Goal: Task Accomplishment & Management: Use online tool/utility

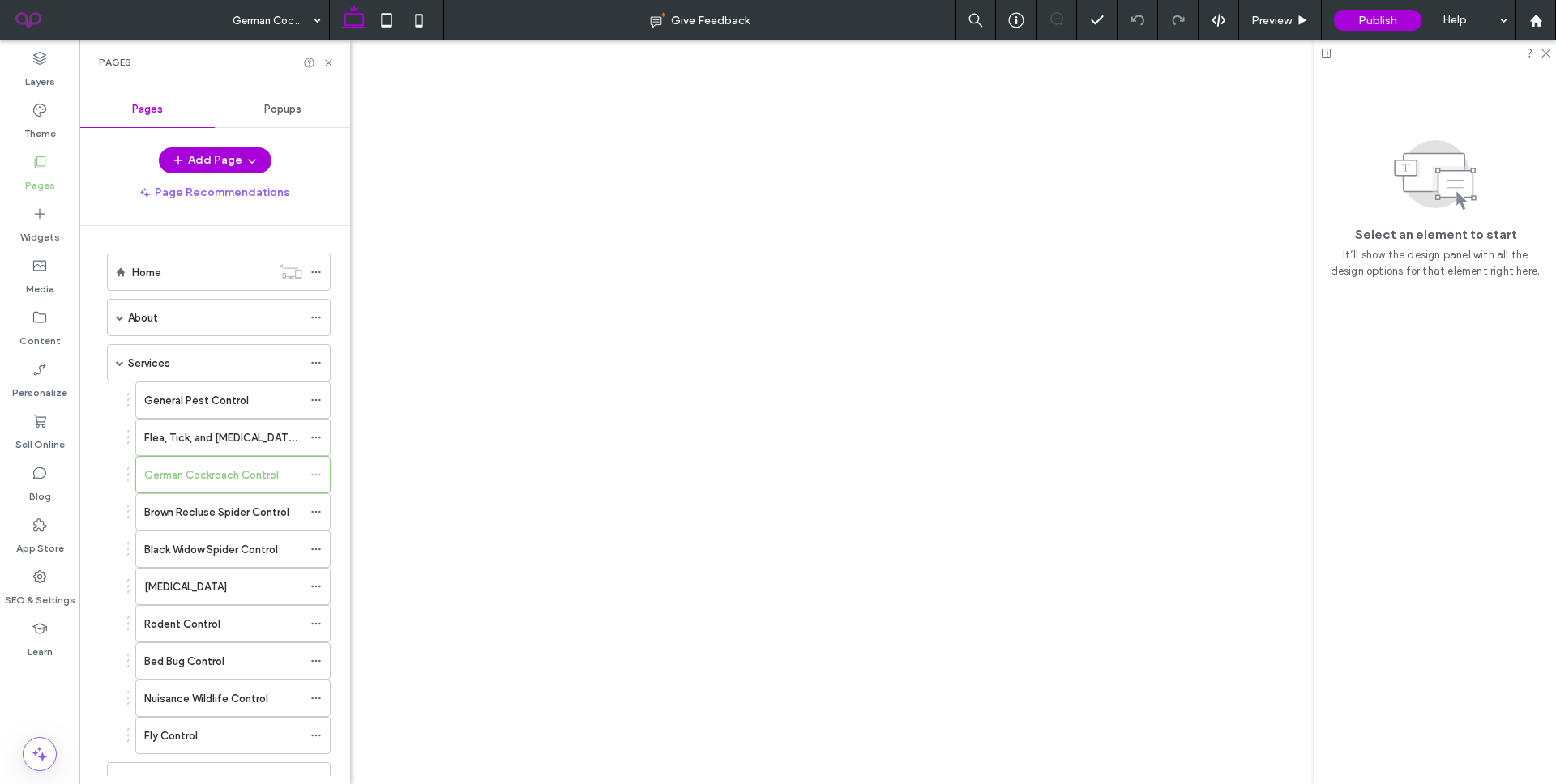
click at [173, 324] on div at bounding box center [778, 392] width 1556 height 784
click at [172, 316] on div at bounding box center [778, 392] width 1556 height 784
click at [175, 315] on div "About" at bounding box center [215, 318] width 175 height 17
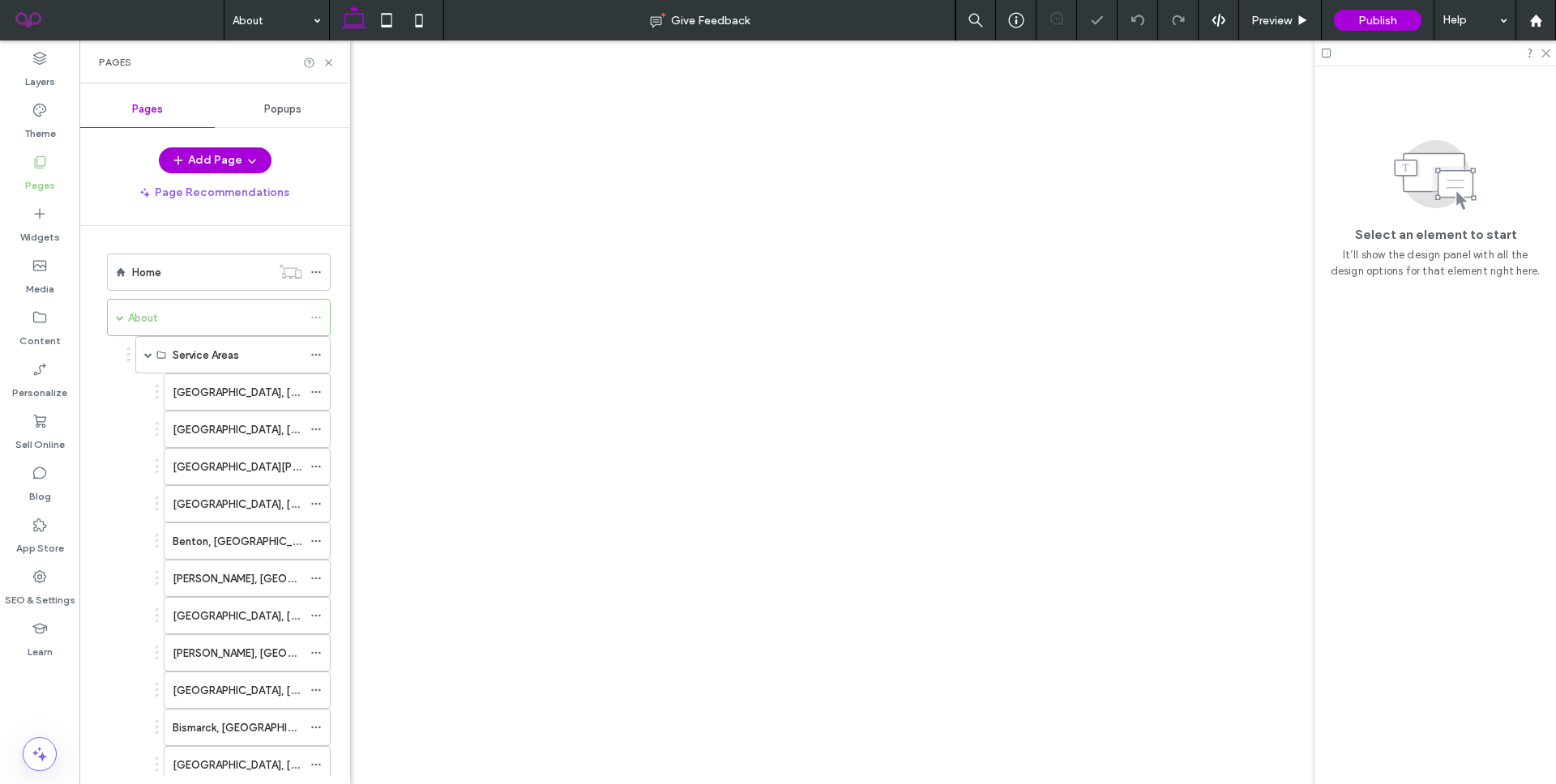
click at [188, 318] on div at bounding box center [778, 392] width 1556 height 784
click at [329, 65] on div at bounding box center [778, 392] width 1556 height 784
click at [329, 62] on div at bounding box center [778, 392] width 1556 height 784
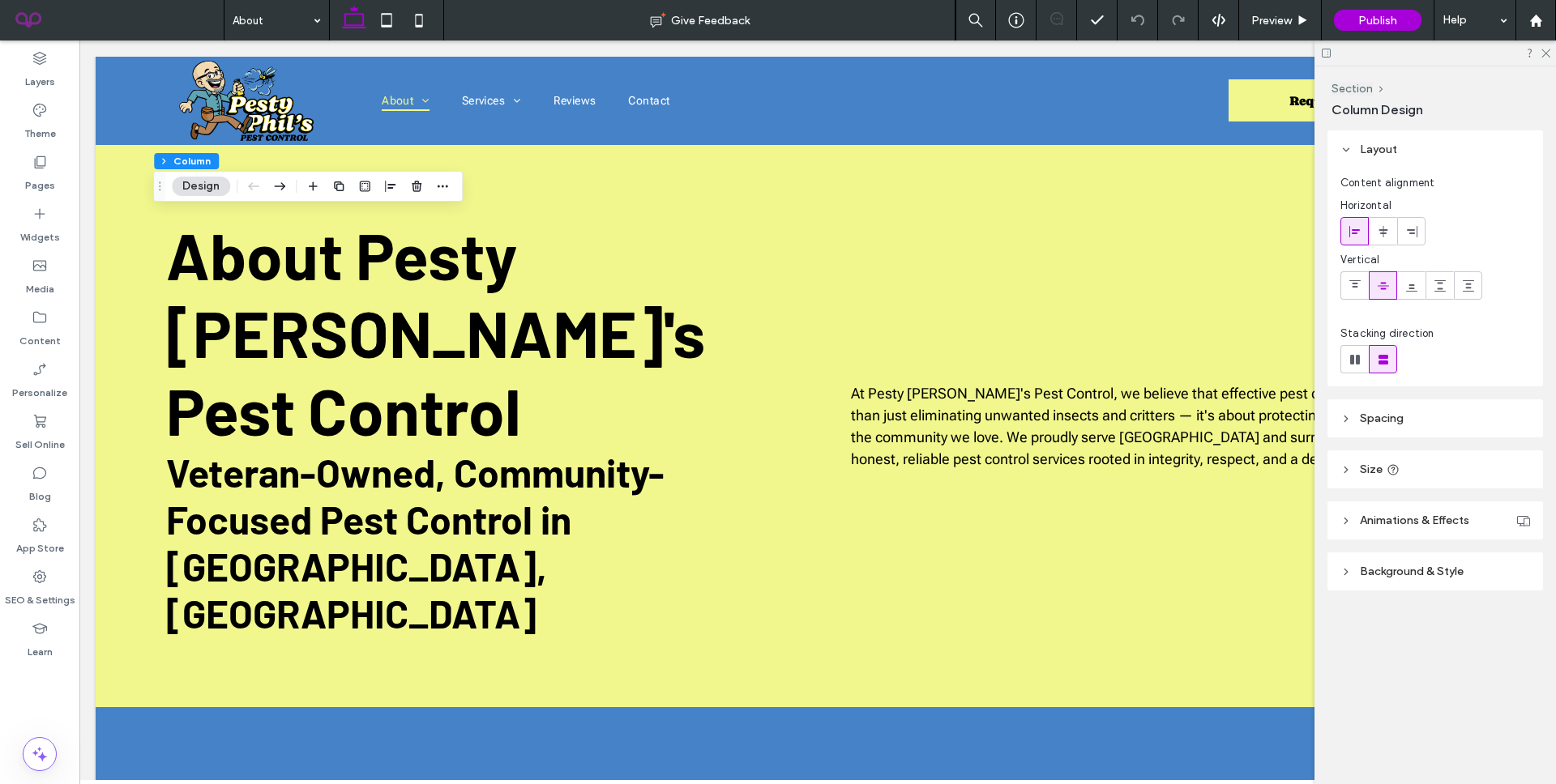
scroll to position [1662, 0]
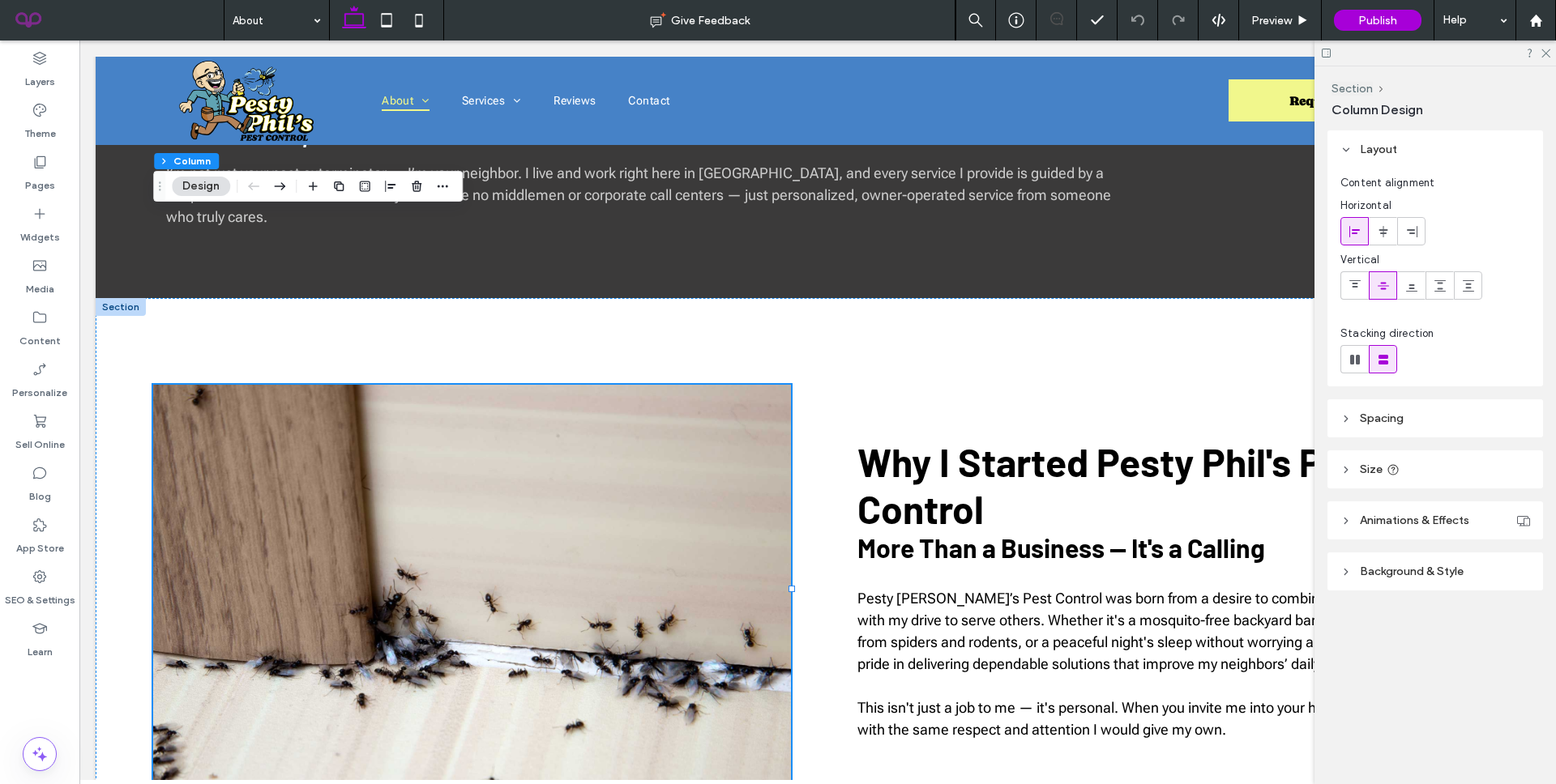
click at [1416, 569] on span "Background & Style" at bounding box center [1411, 572] width 104 height 14
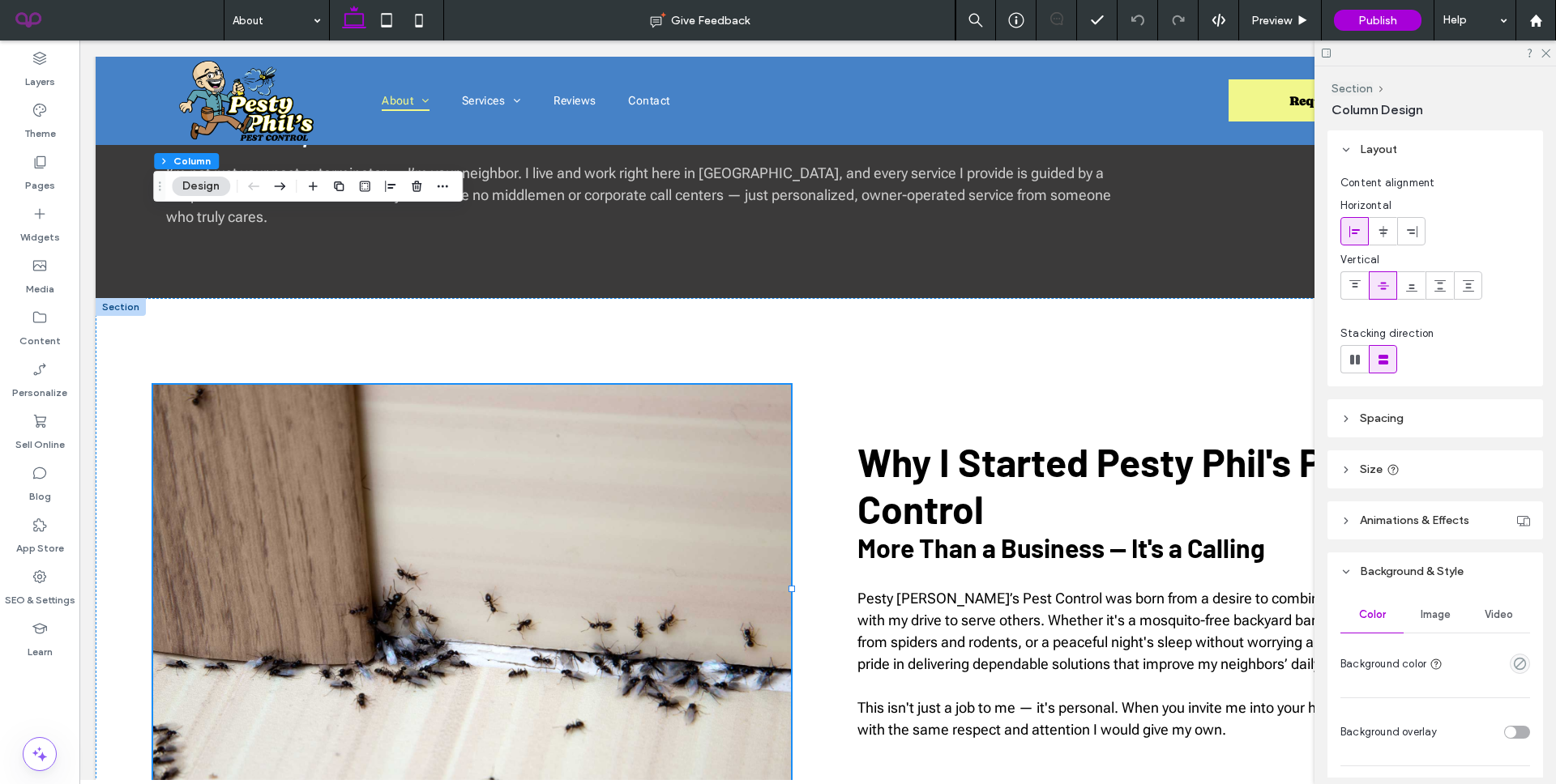
click at [1426, 621] on span "Image" at bounding box center [1436, 615] width 30 height 13
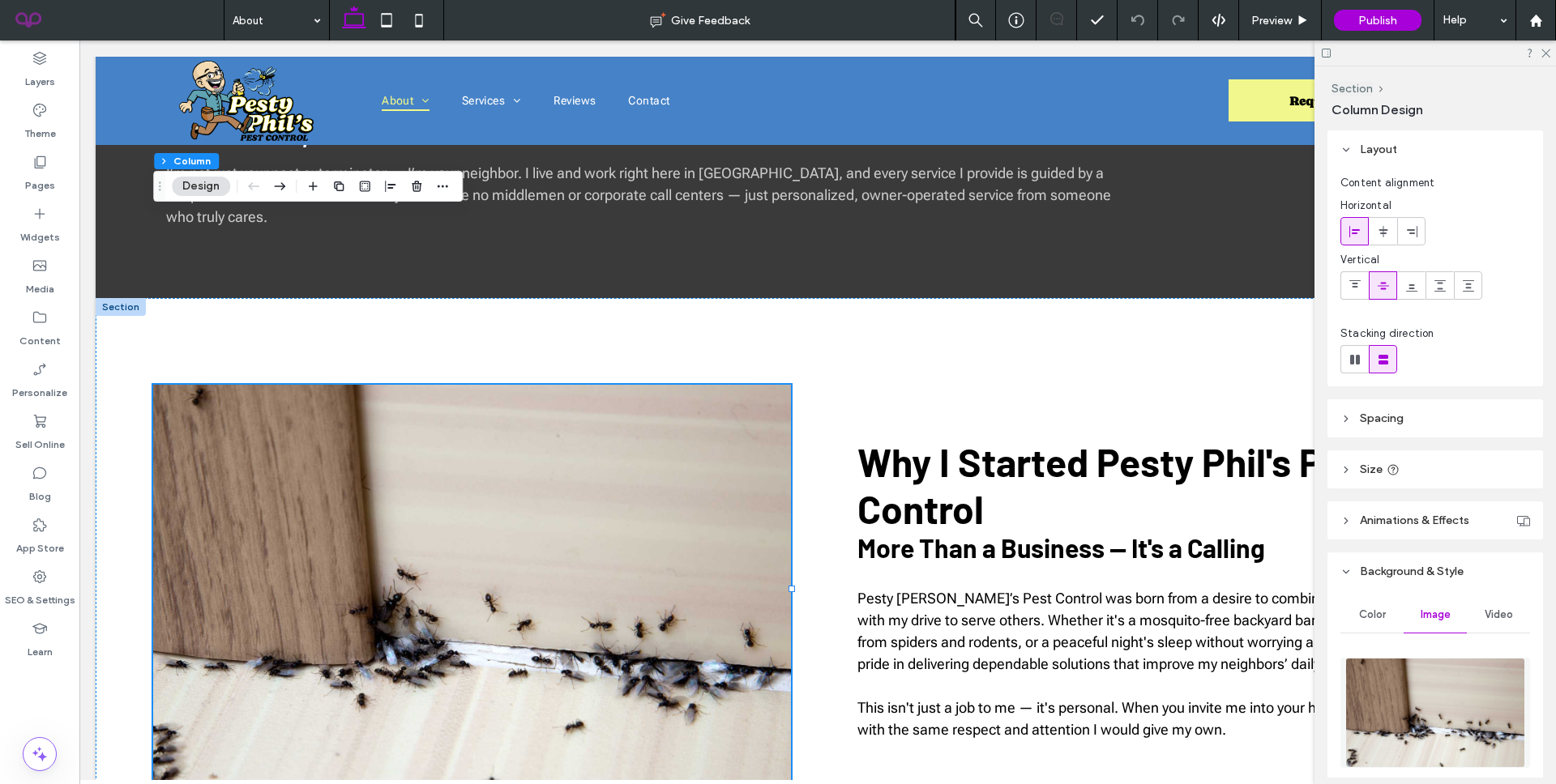
click at [1442, 683] on img at bounding box center [1435, 713] width 179 height 110
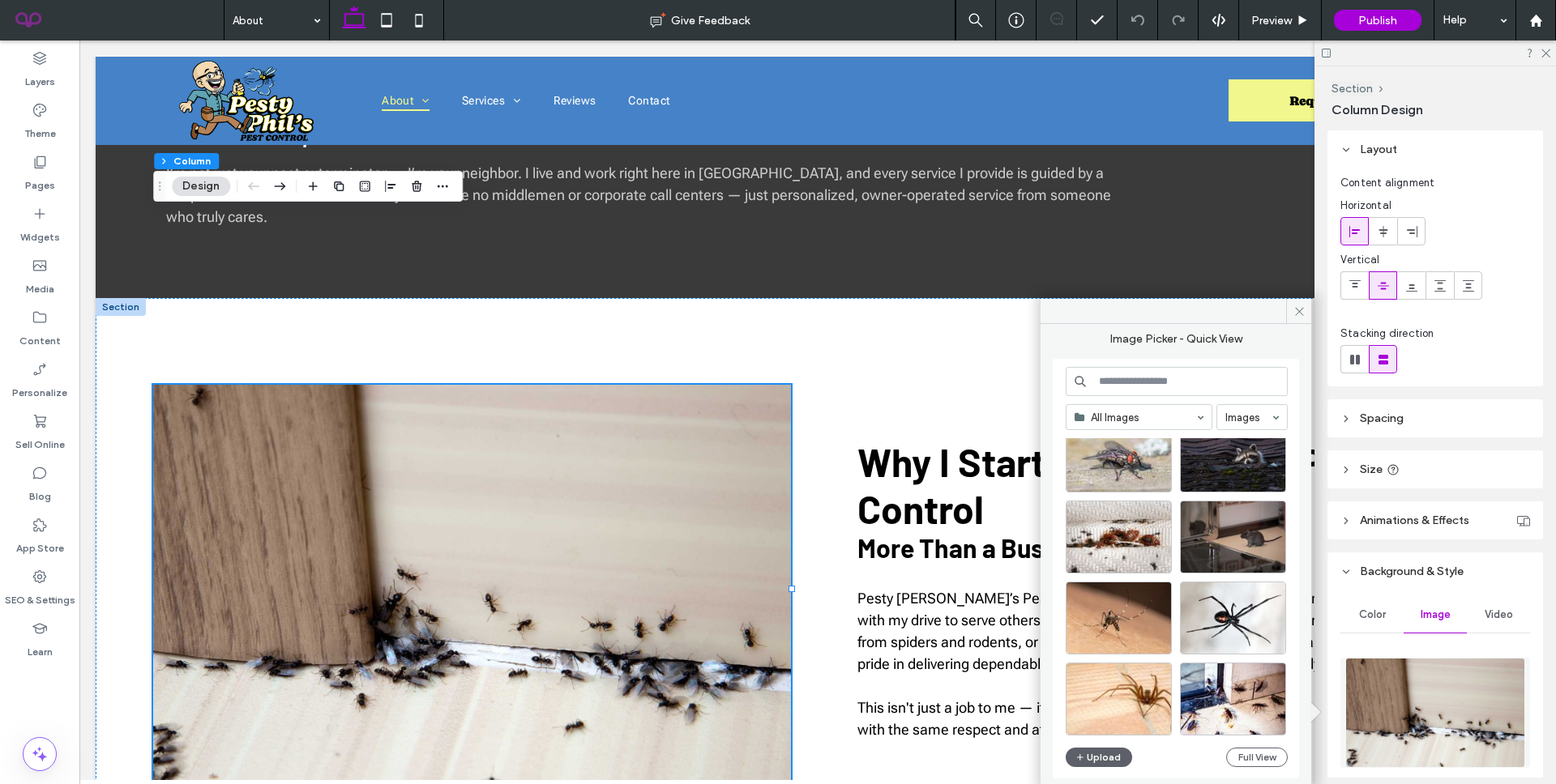
scroll to position [679, 0]
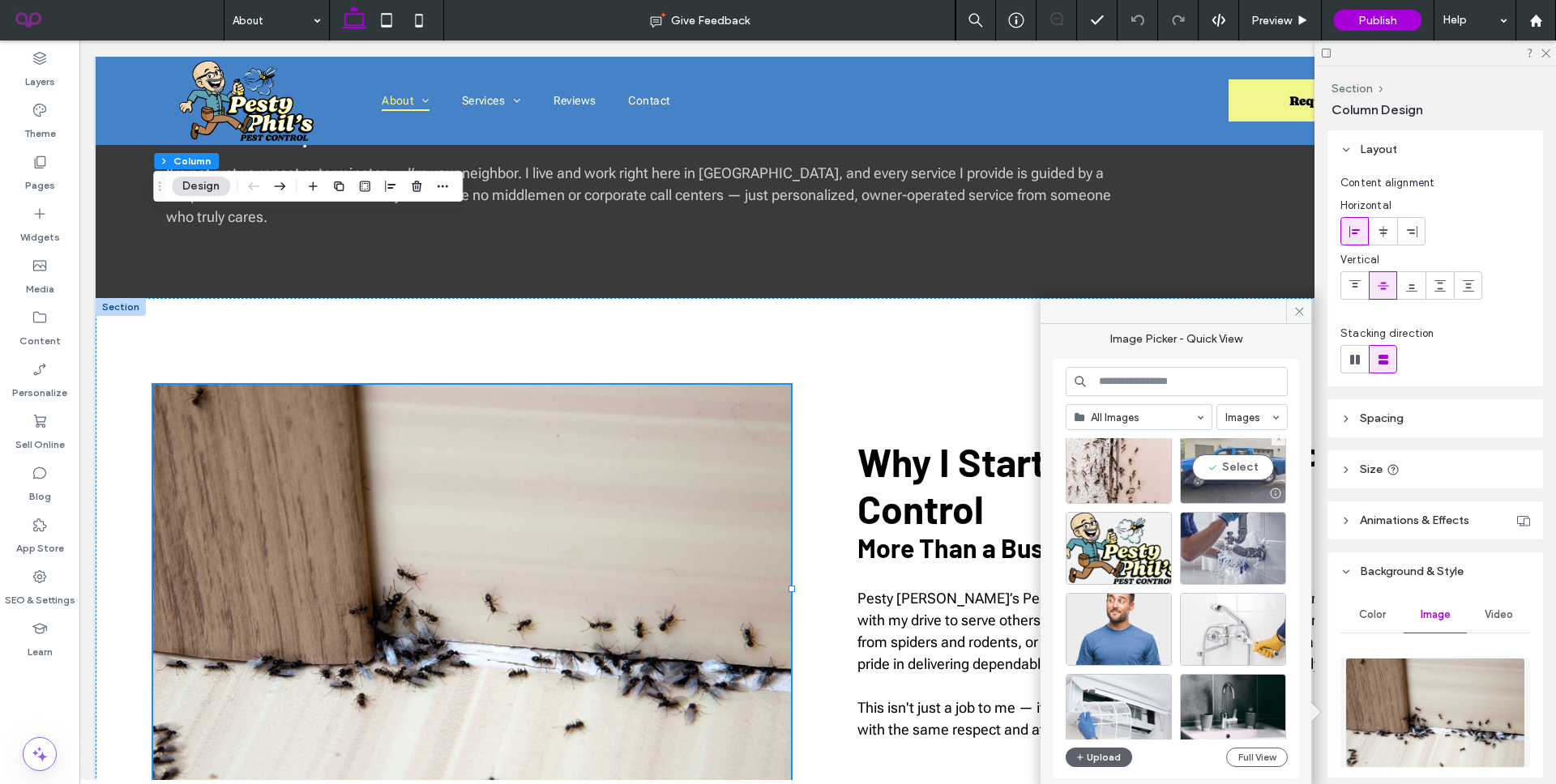
click at [1230, 460] on div "Select" at bounding box center [1233, 467] width 106 height 73
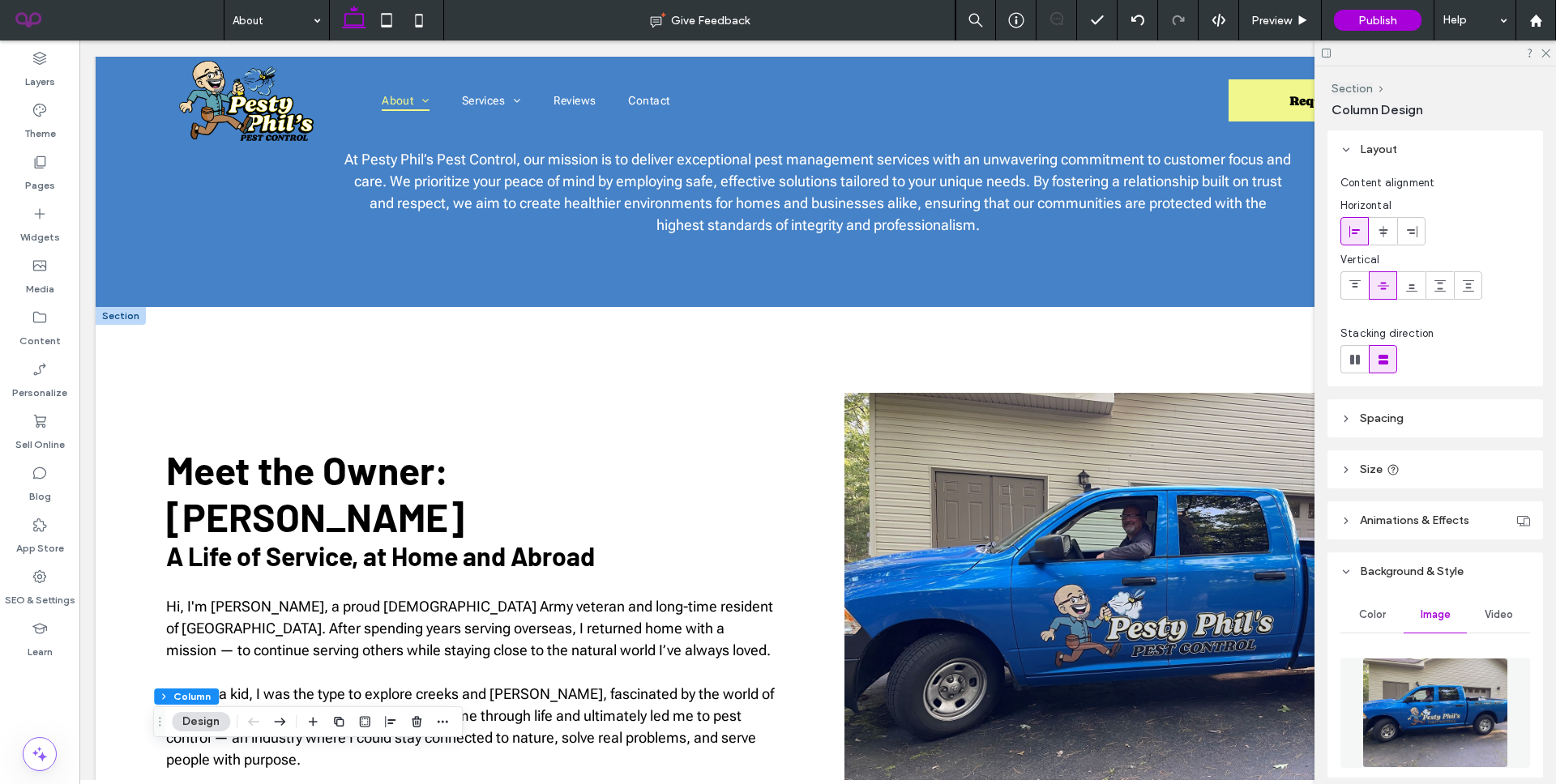
click at [927, 393] on div at bounding box center [1163, 608] width 637 height 430
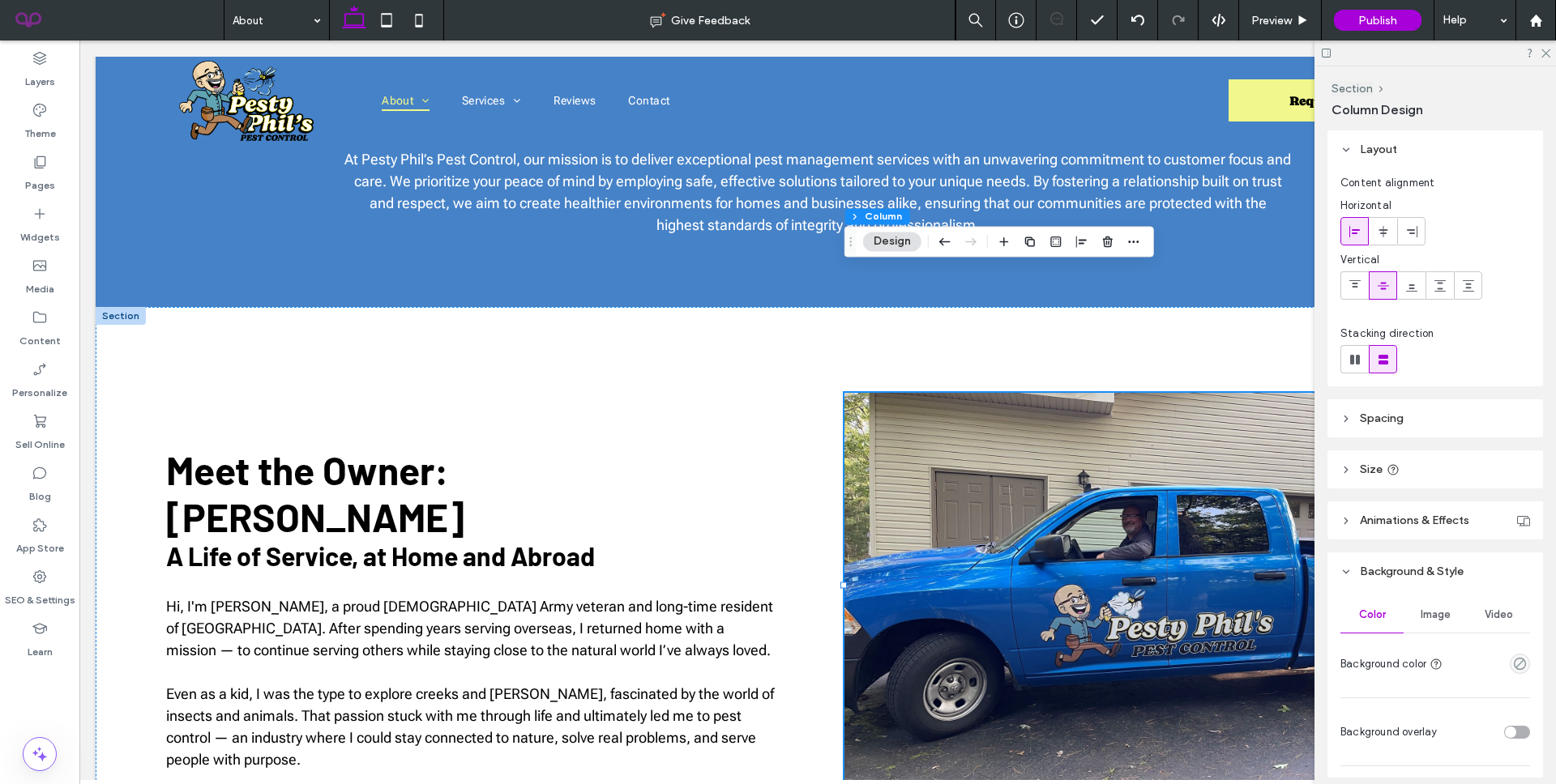
click at [886, 241] on button "Design" at bounding box center [892, 241] width 58 height 20
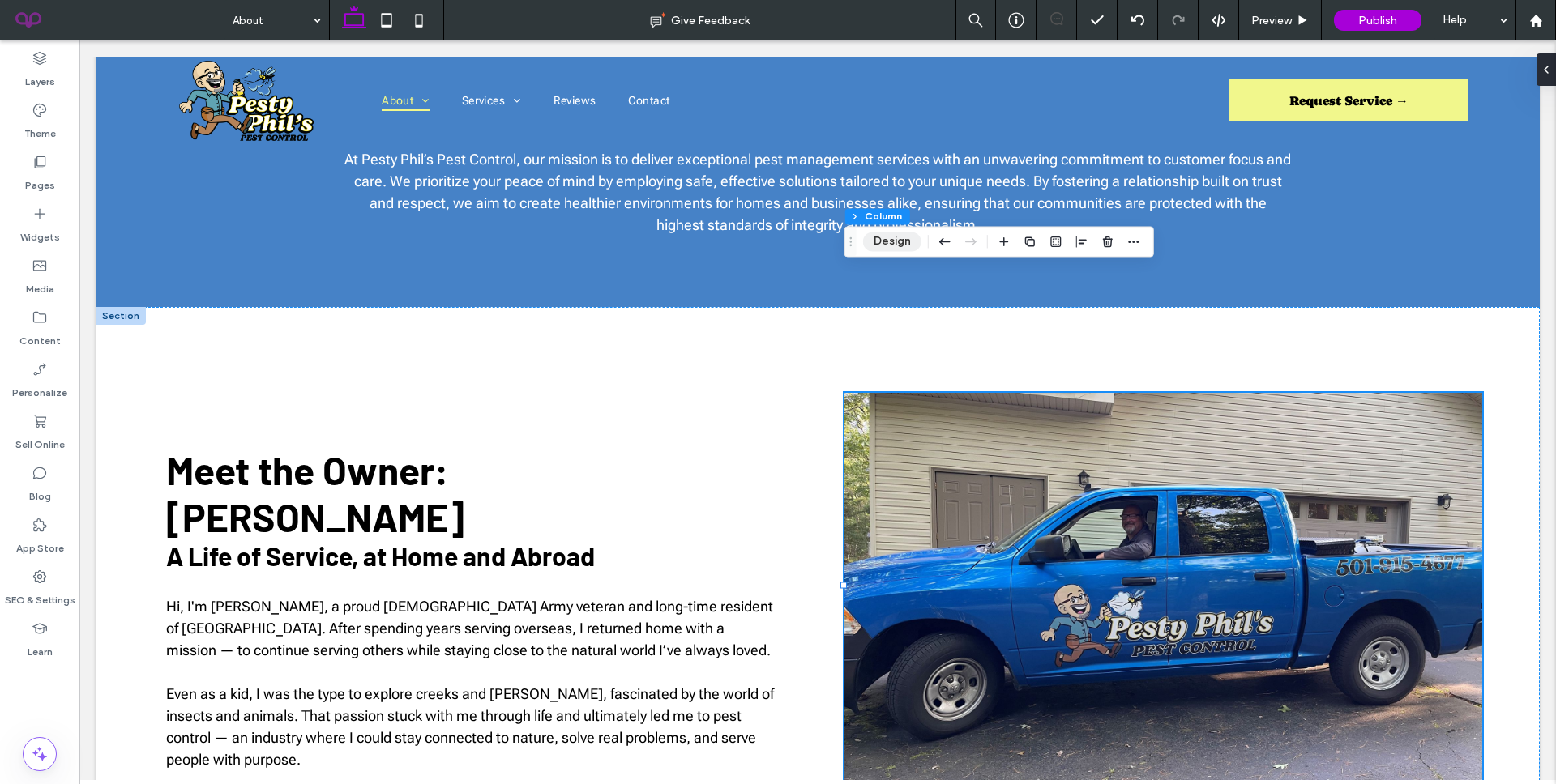
click at [887, 241] on button "Design" at bounding box center [892, 241] width 58 height 20
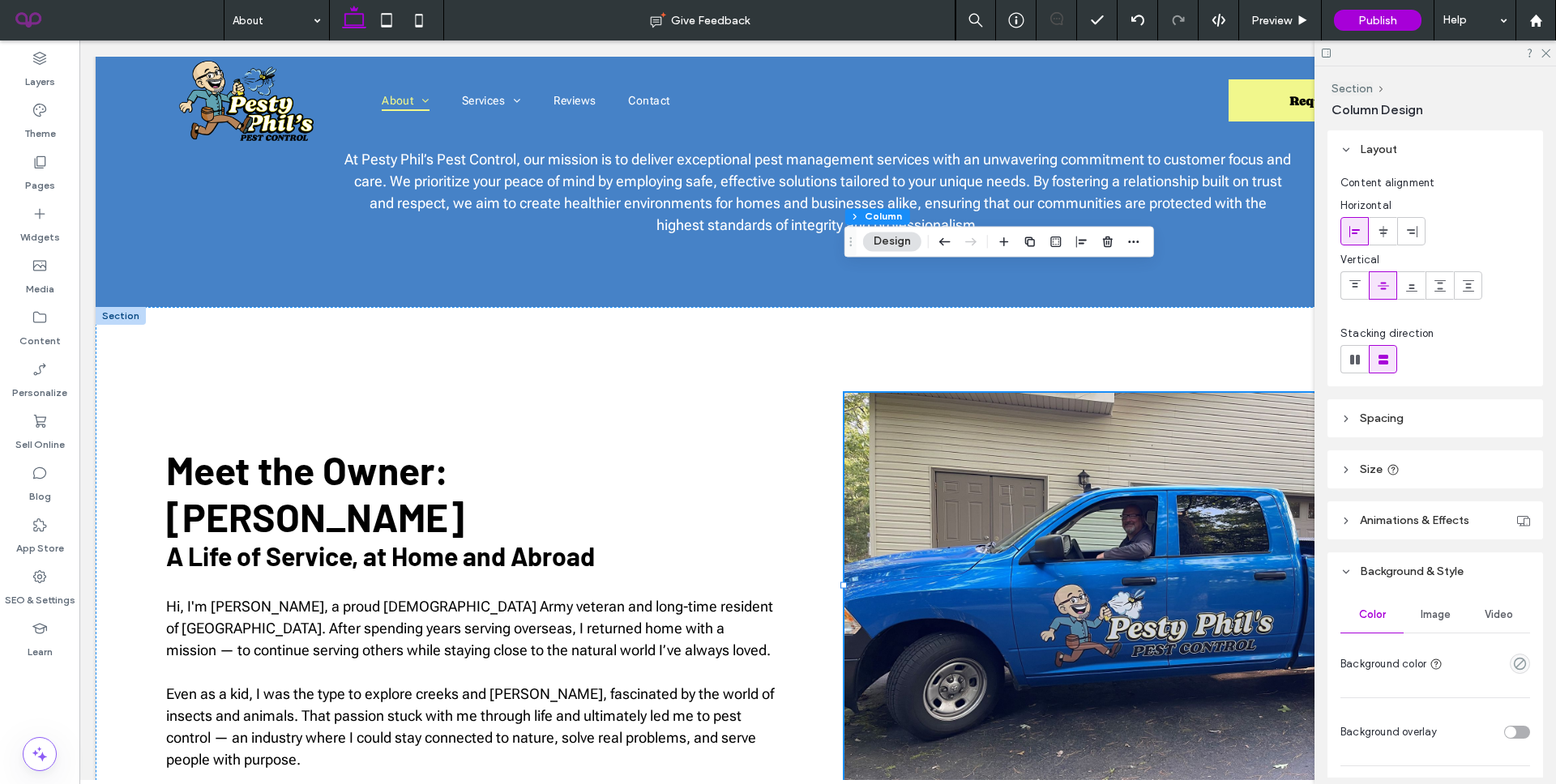
click at [1451, 625] on div "Image" at bounding box center [1435, 614] width 63 height 35
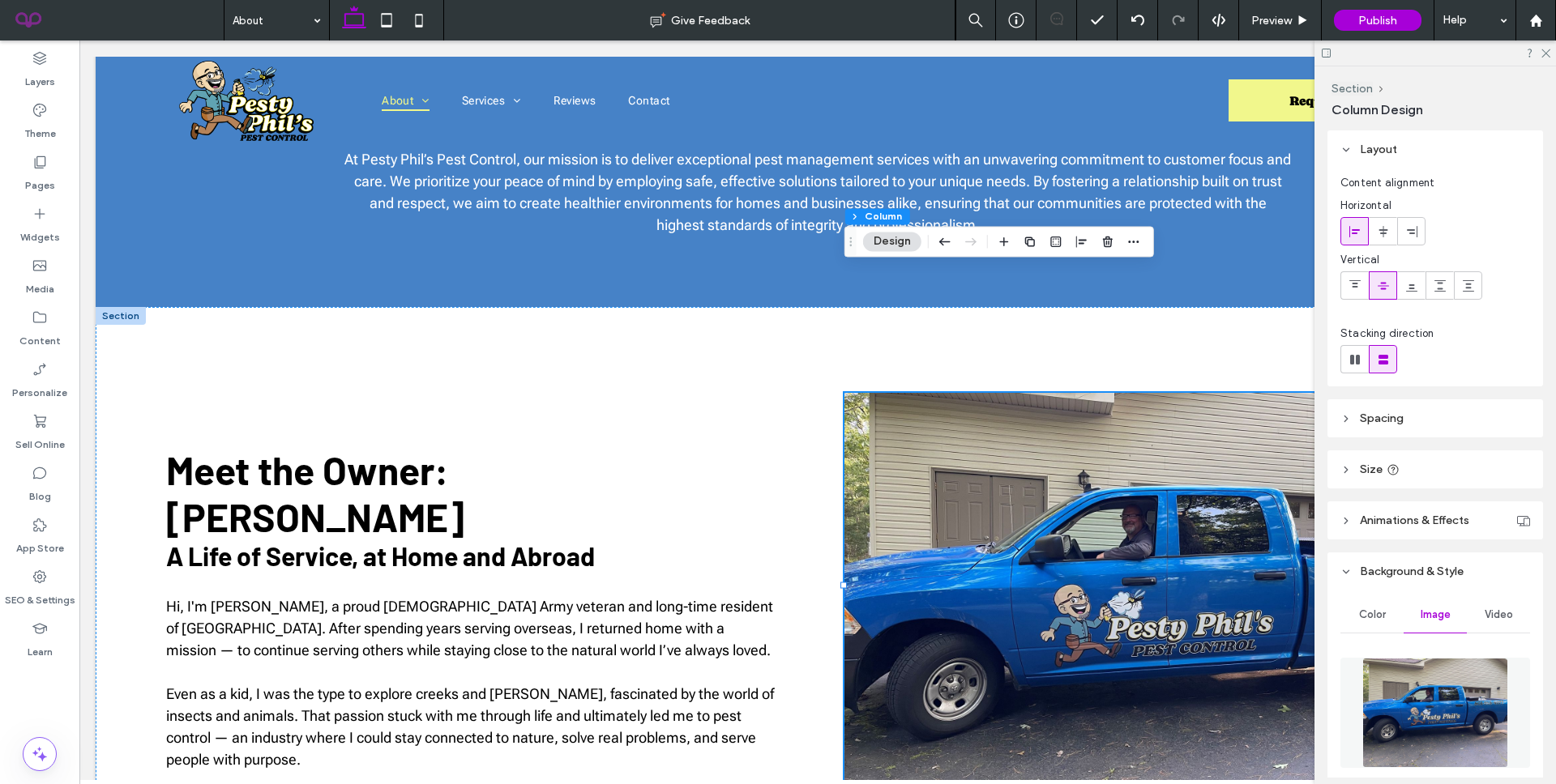
click at [1427, 673] on img at bounding box center [1436, 713] width 147 height 110
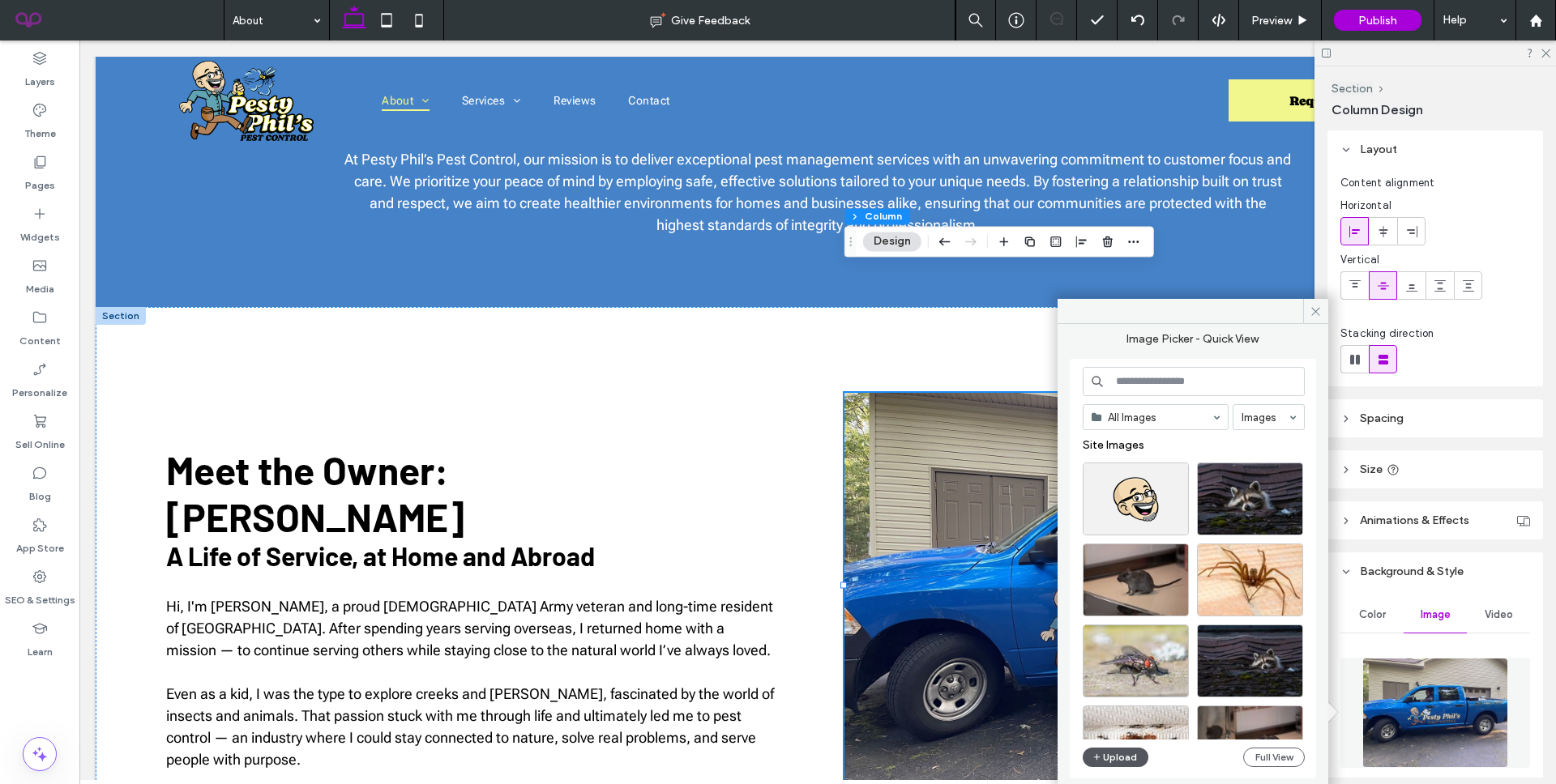
click at [1106, 763] on button "Upload" at bounding box center [1116, 757] width 66 height 20
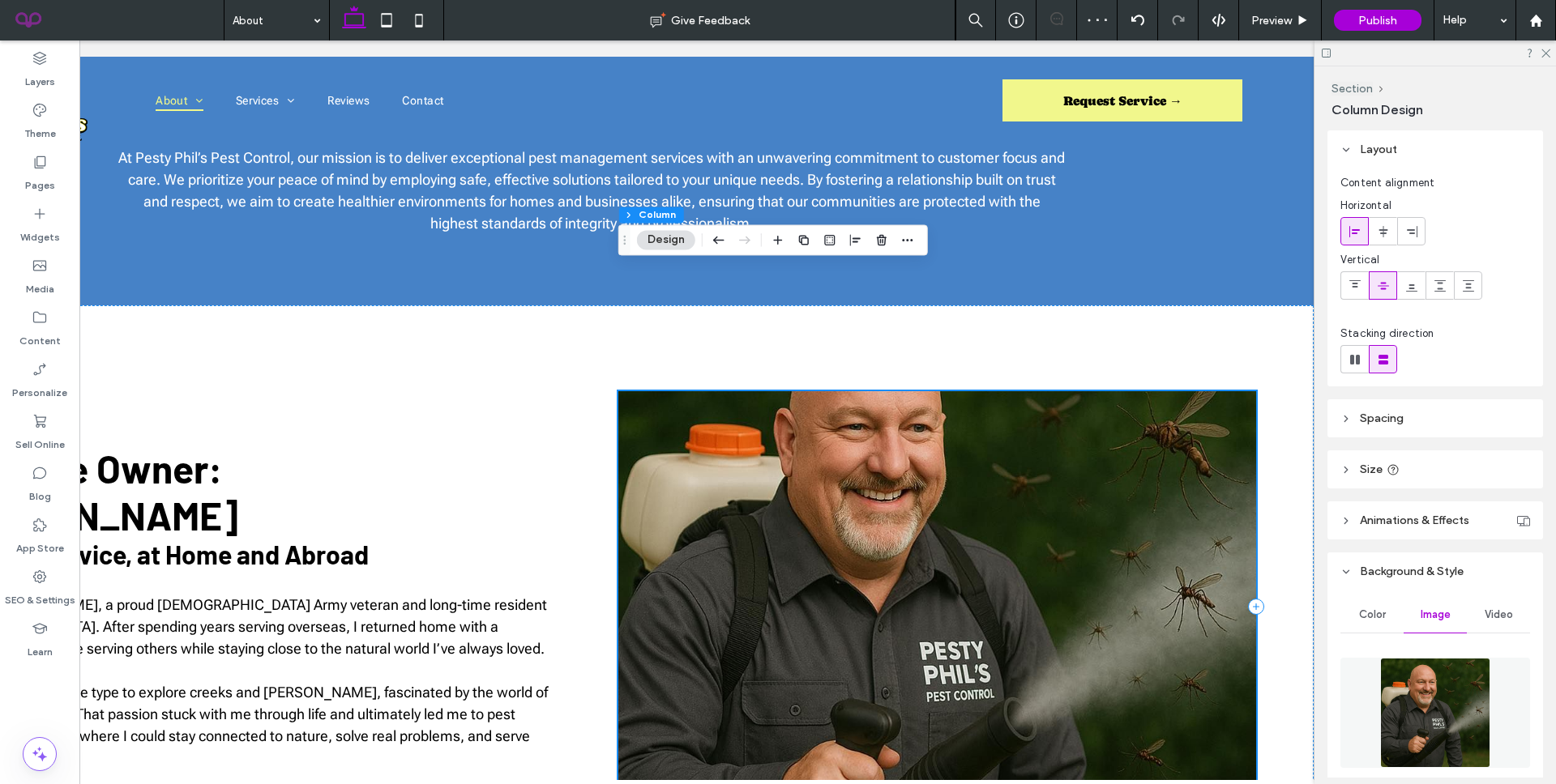
scroll to position [683, 0]
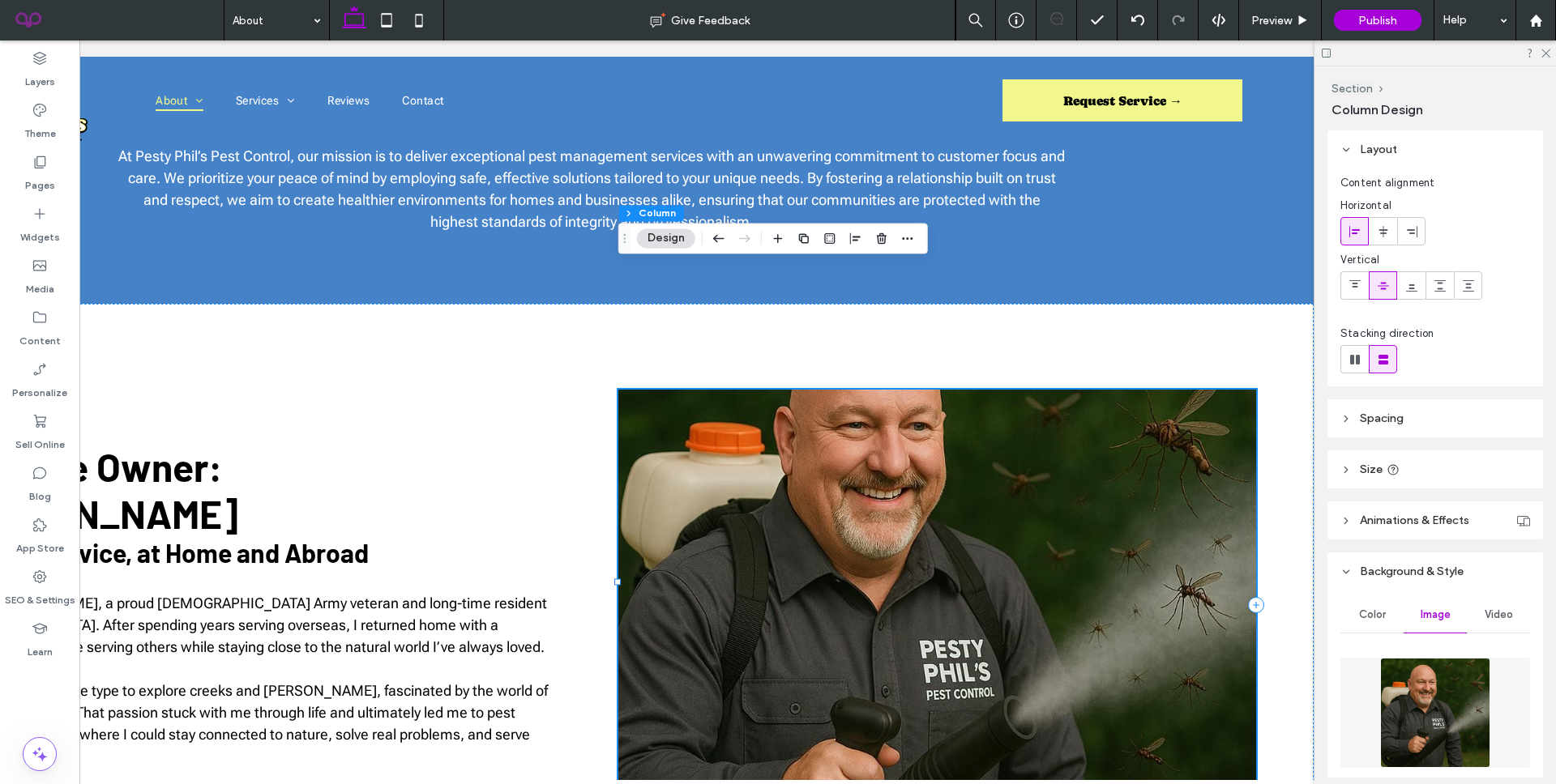
click at [830, 522] on div at bounding box center [937, 604] width 637 height 430
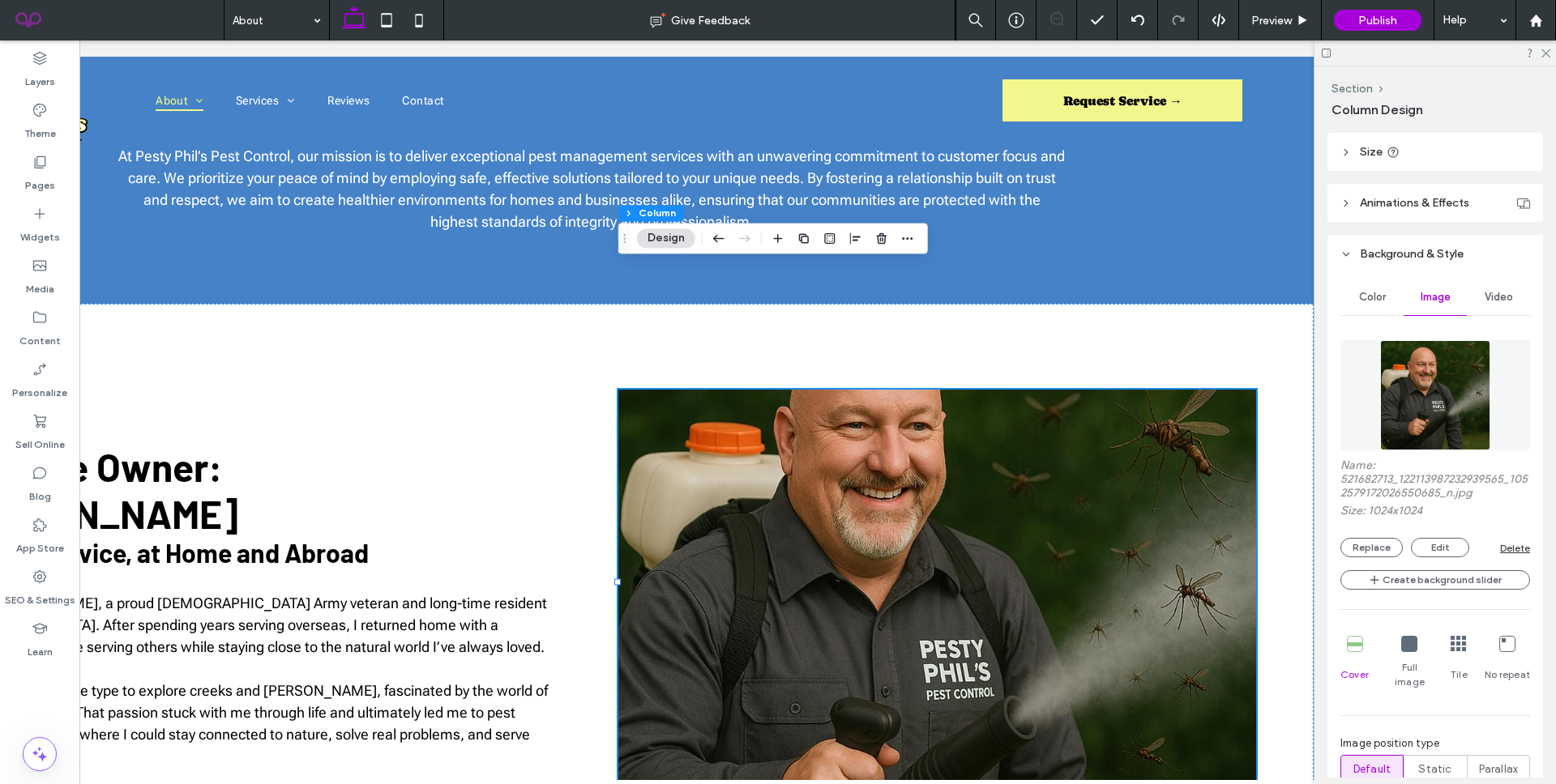
scroll to position [423, 0]
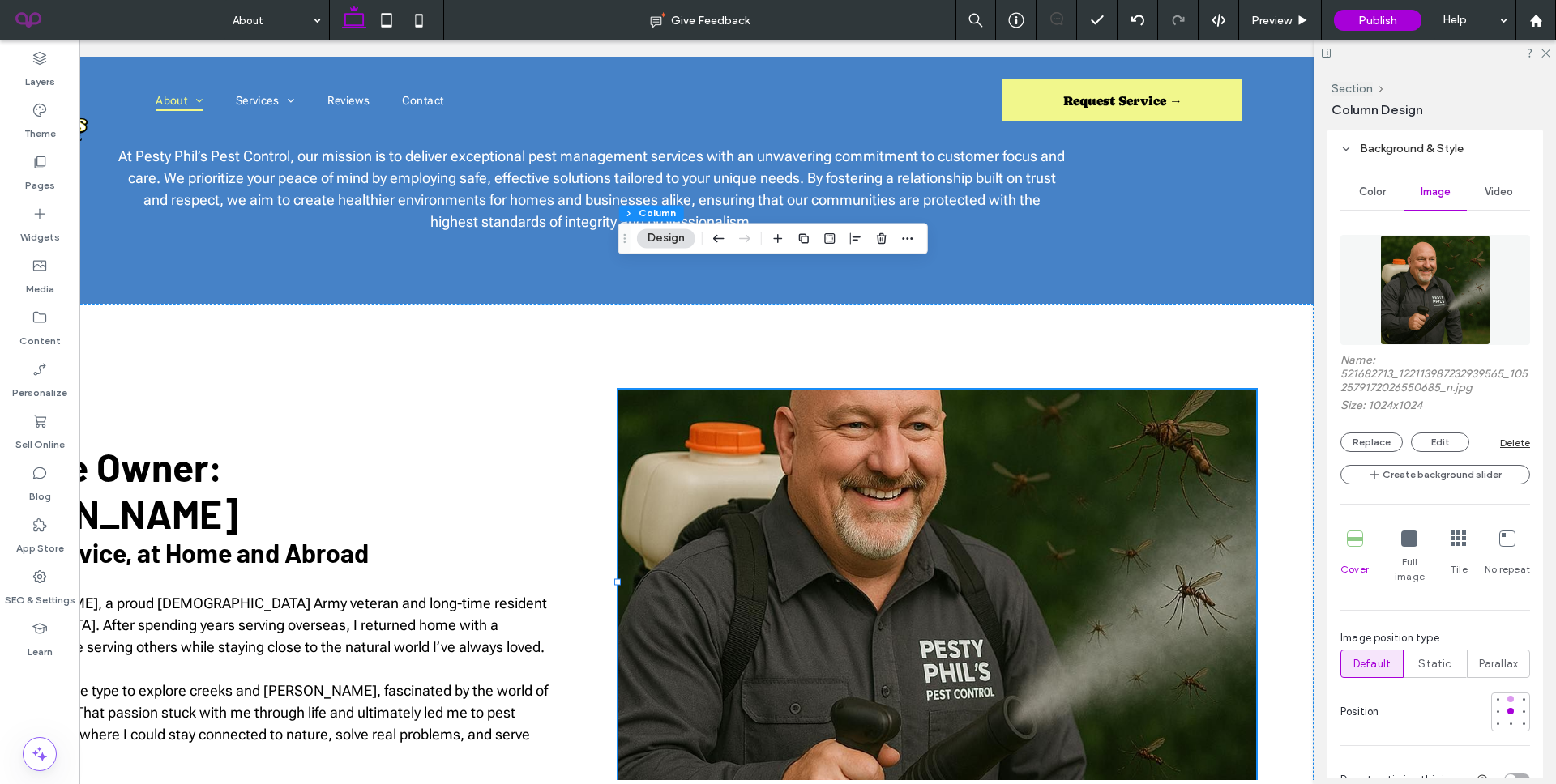
click at [1510, 695] on div at bounding box center [1510, 699] width 7 height 7
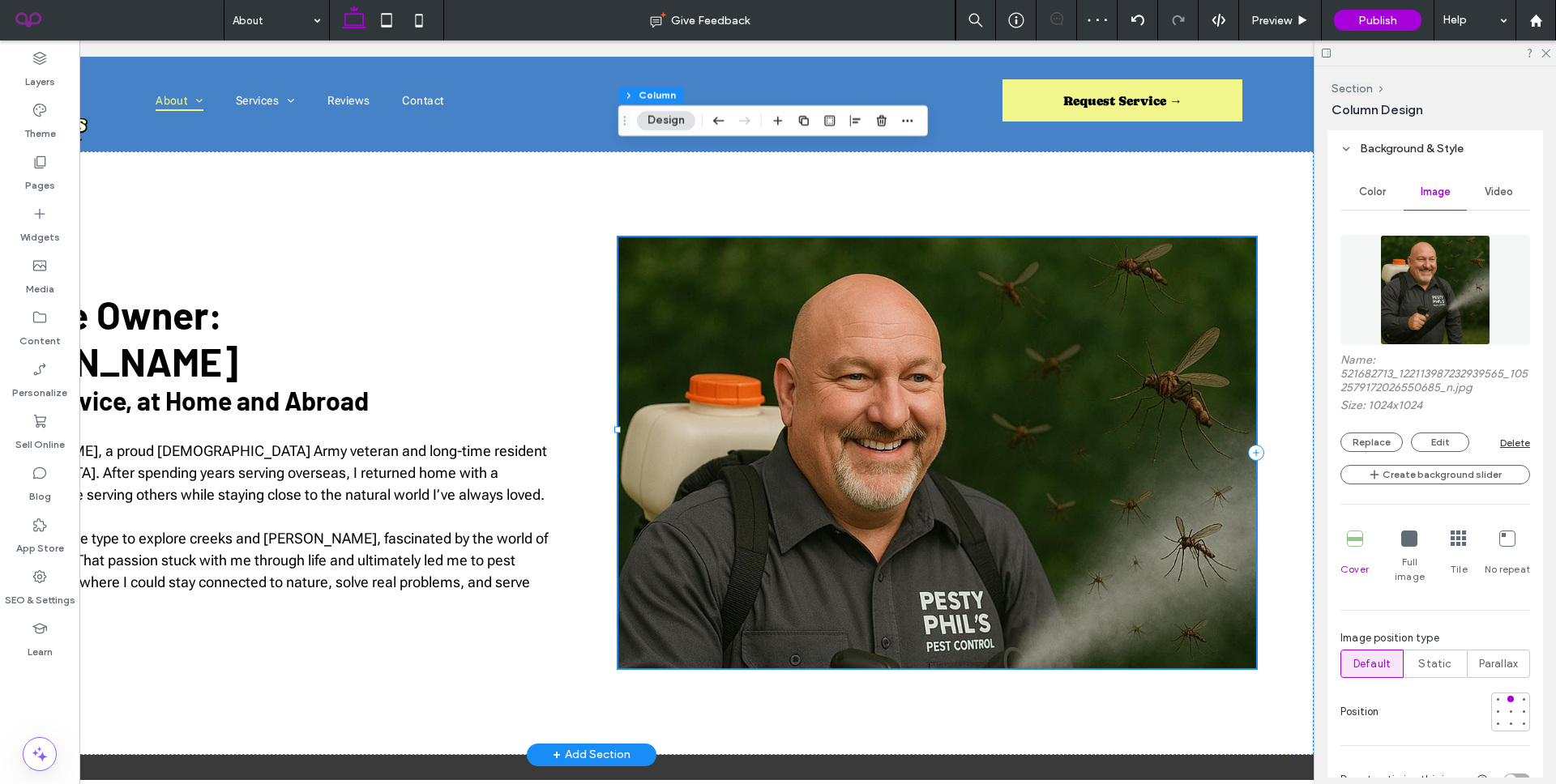
scroll to position [844, 0]
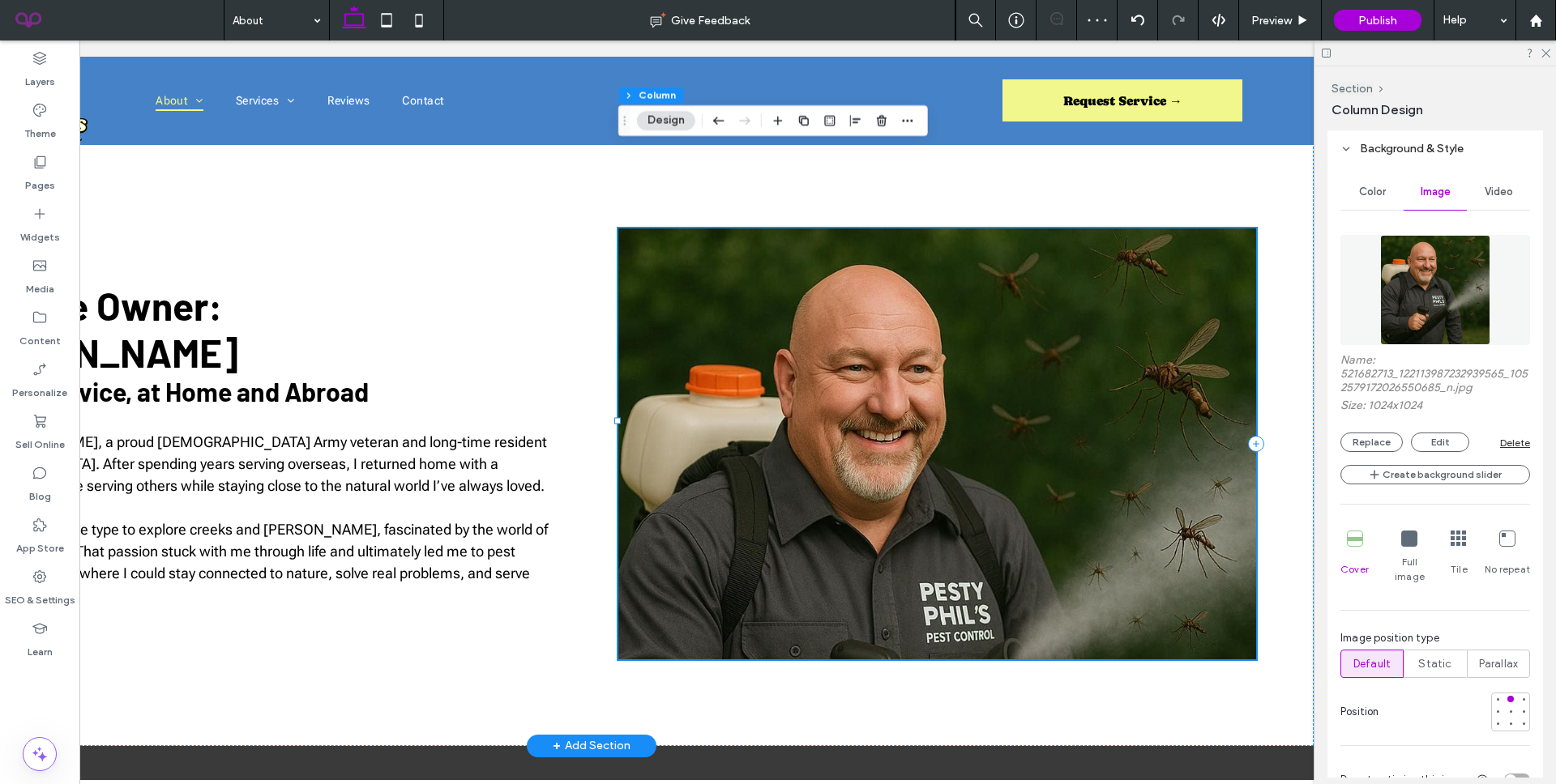
click at [747, 427] on div at bounding box center [937, 444] width 637 height 430
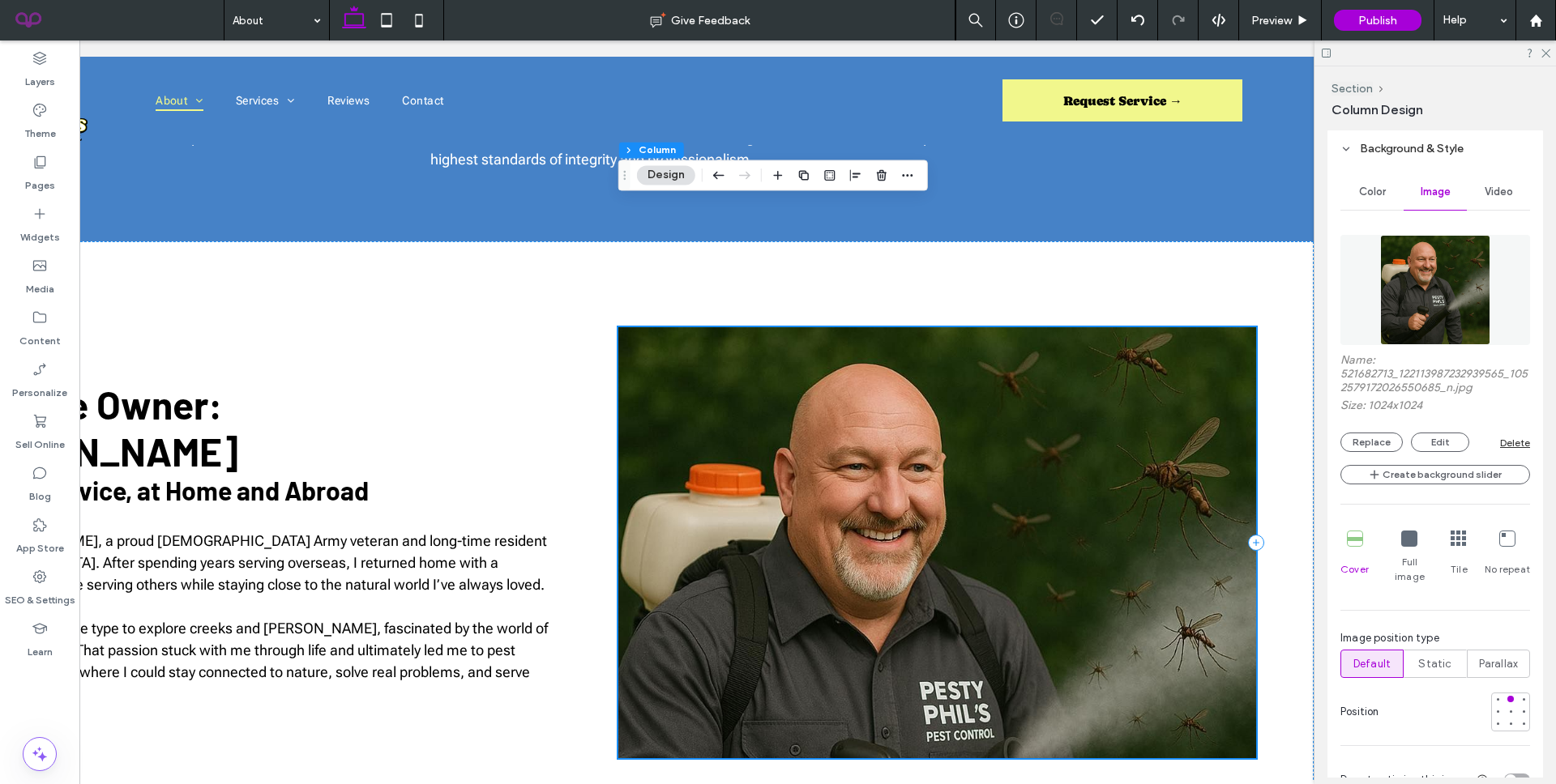
scroll to position [746, 0]
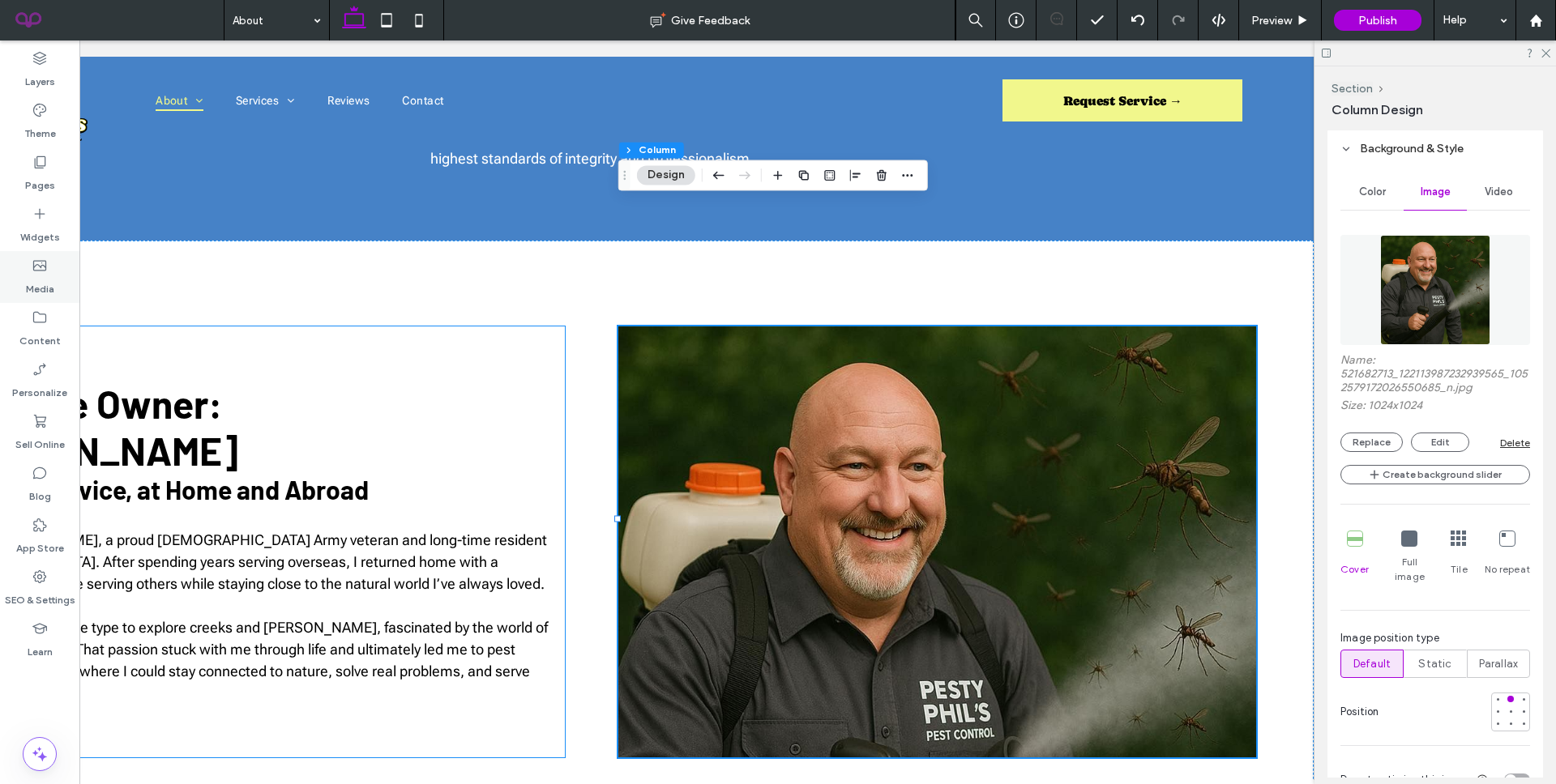
click at [49, 232] on label "Widgets" at bounding box center [40, 233] width 40 height 22
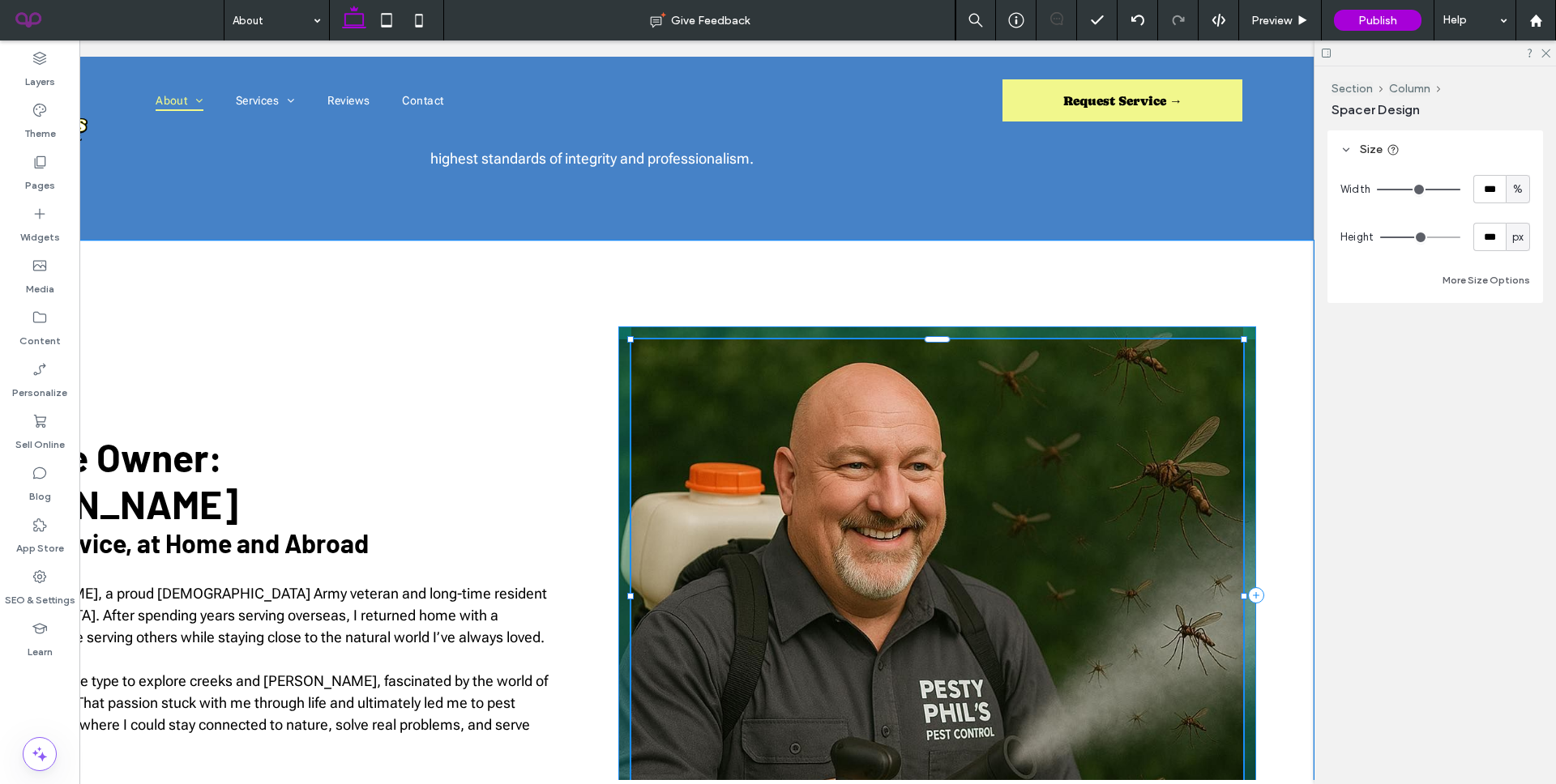
drag, startPoint x: 936, startPoint y: 475, endPoint x: 939, endPoint y: 651, distance: 176.0
click at [939, 651] on div "Meet the Owner: [PERSON_NAME] ﻿ A Life of Service, at Home and Abroad Hi, I'm […" at bounding box center [591, 596] width 1444 height 711
type input "***"
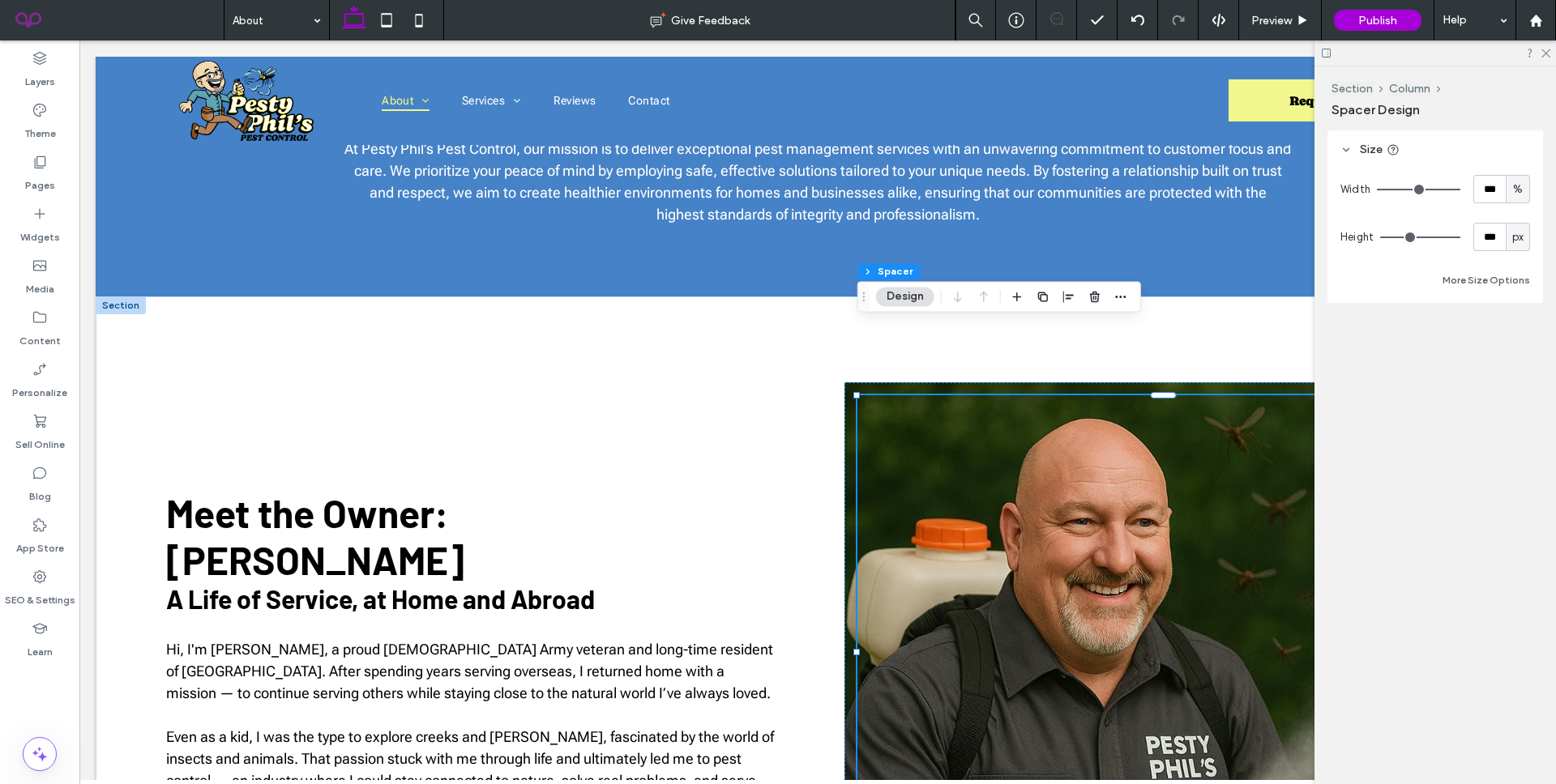
scroll to position [637, 0]
